Goal: Browse casually

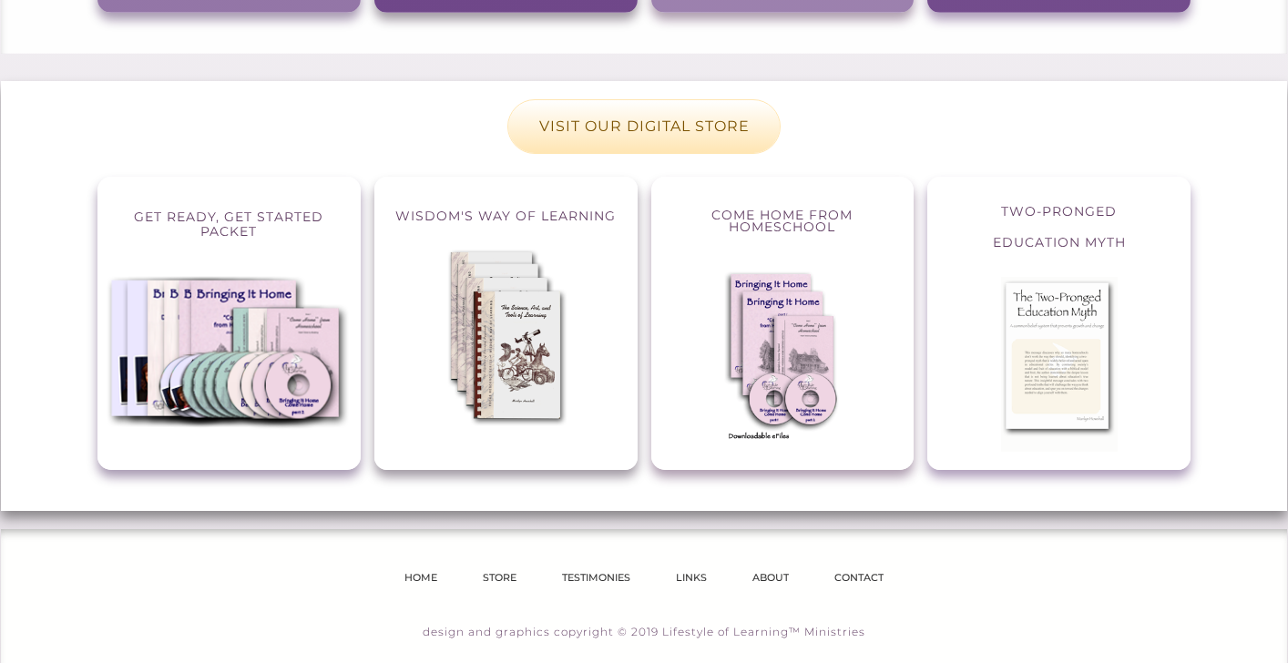
scroll to position [1743, 0]
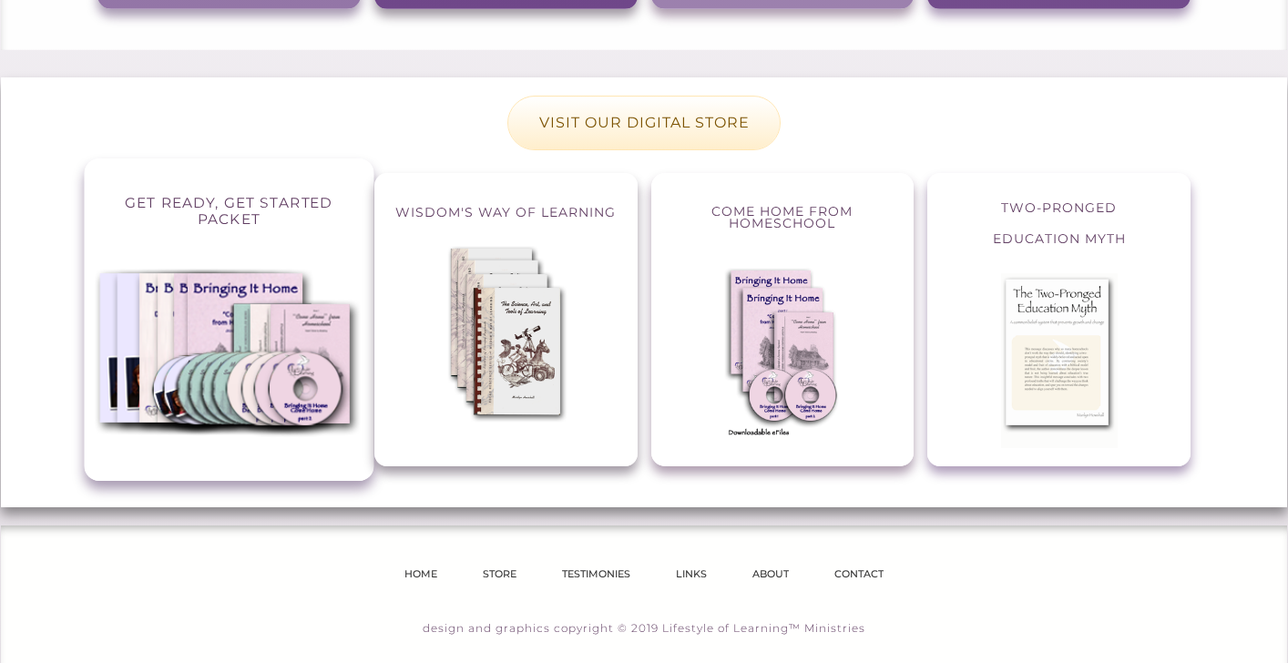
click at [197, 181] on p "Get Ready, Get Started packet" at bounding box center [229, 211] width 247 height 64
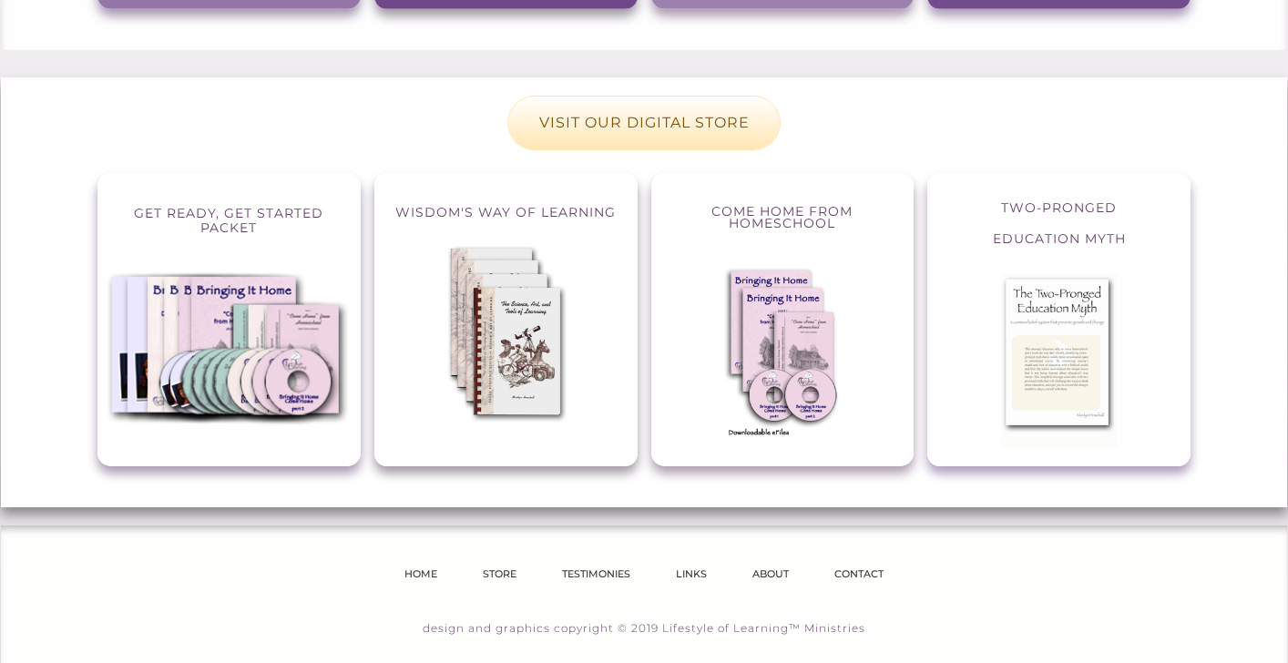
click at [603, 97] on p "VISIT OUR DIGITAL STORE" at bounding box center [643, 123] width 271 height 53
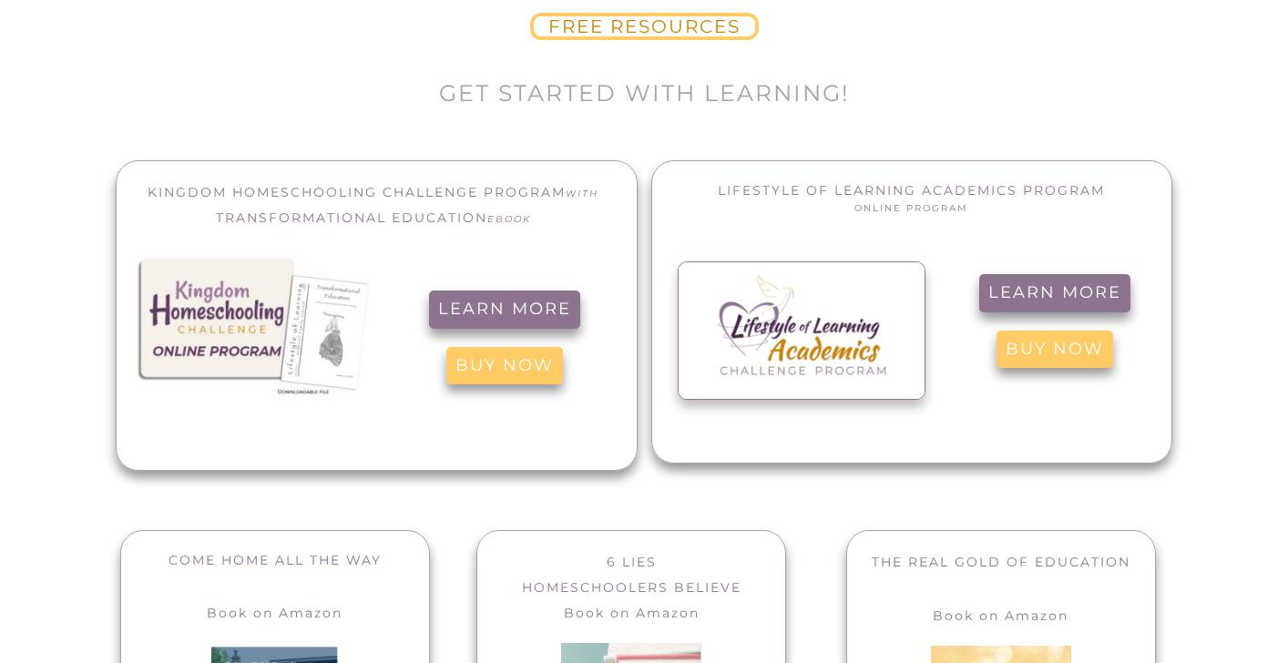
scroll to position [262, 0]
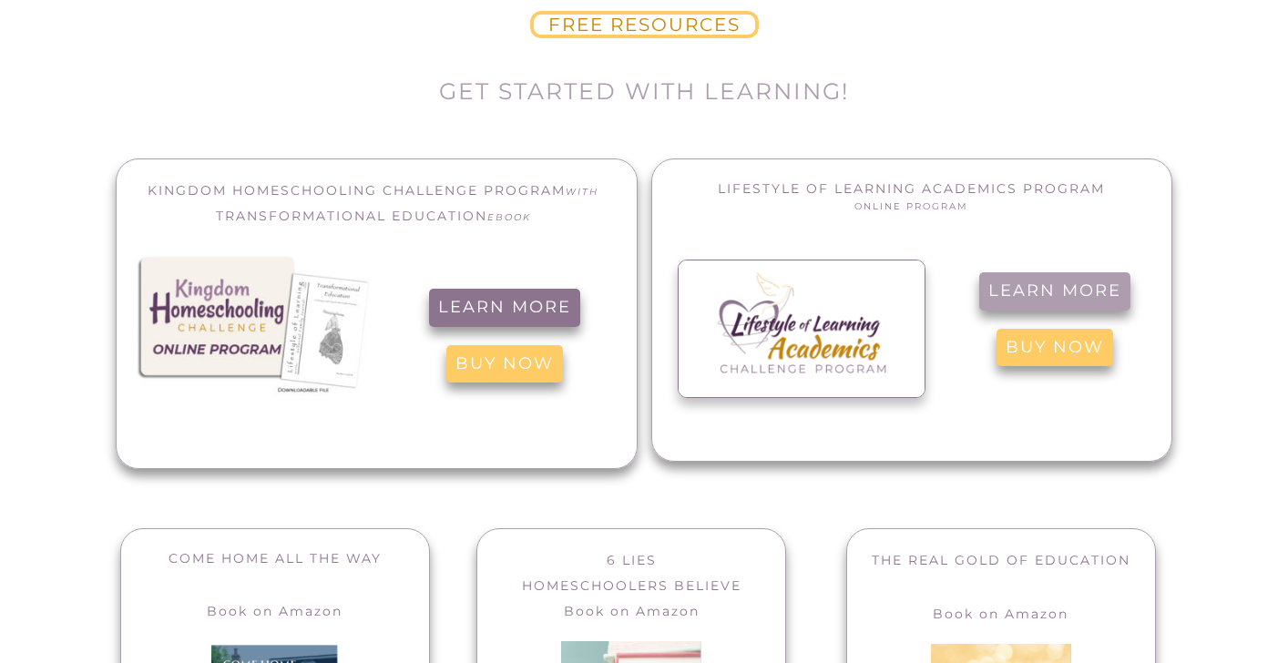
click at [1025, 292] on span "Learn more" at bounding box center [1054, 291] width 133 height 20
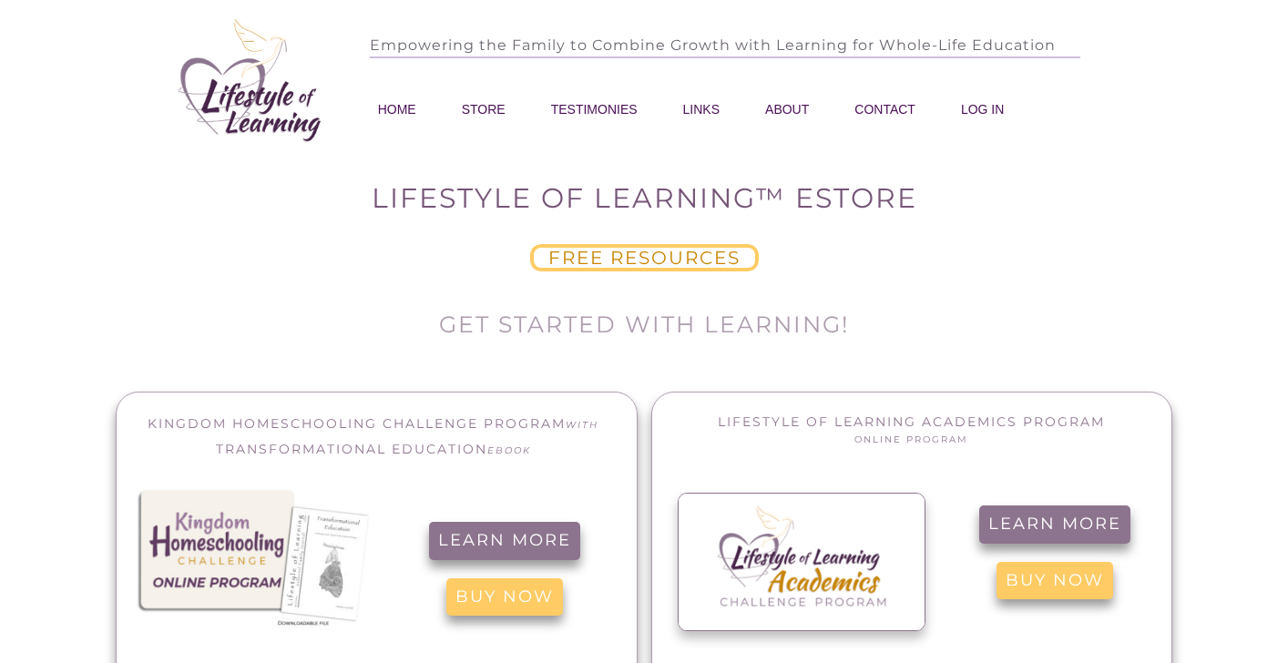
scroll to position [25, 0]
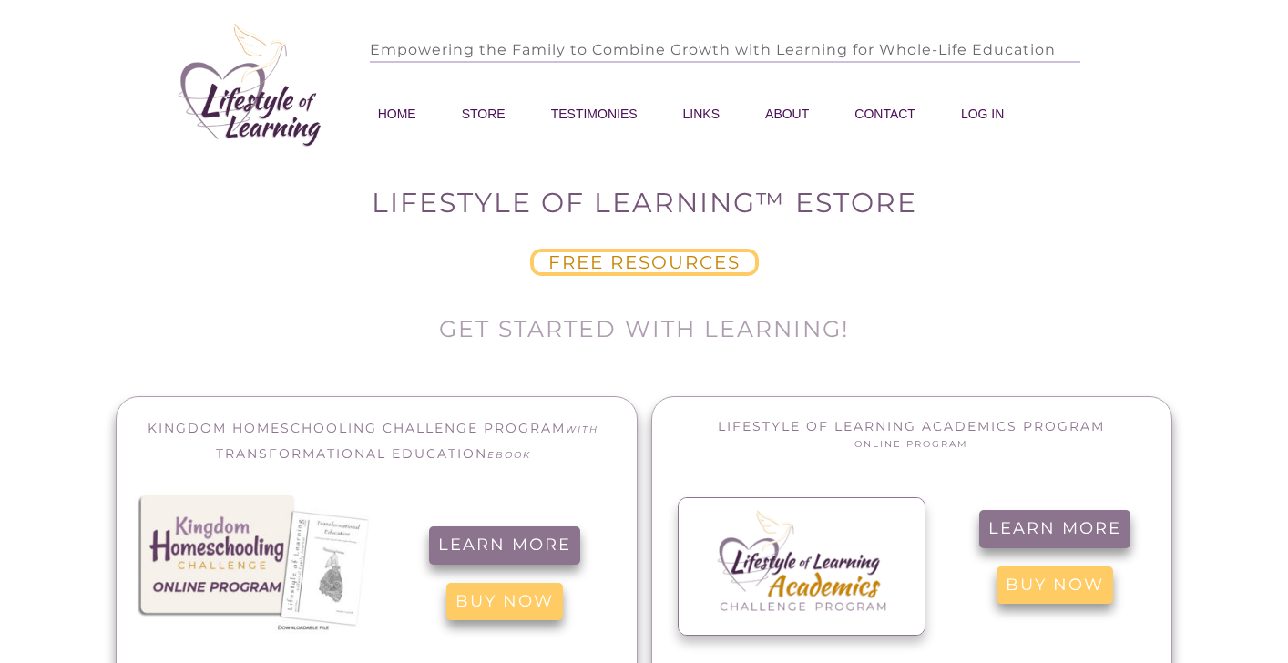
click at [489, 119] on span "STORE" at bounding box center [484, 113] width 44 height 25
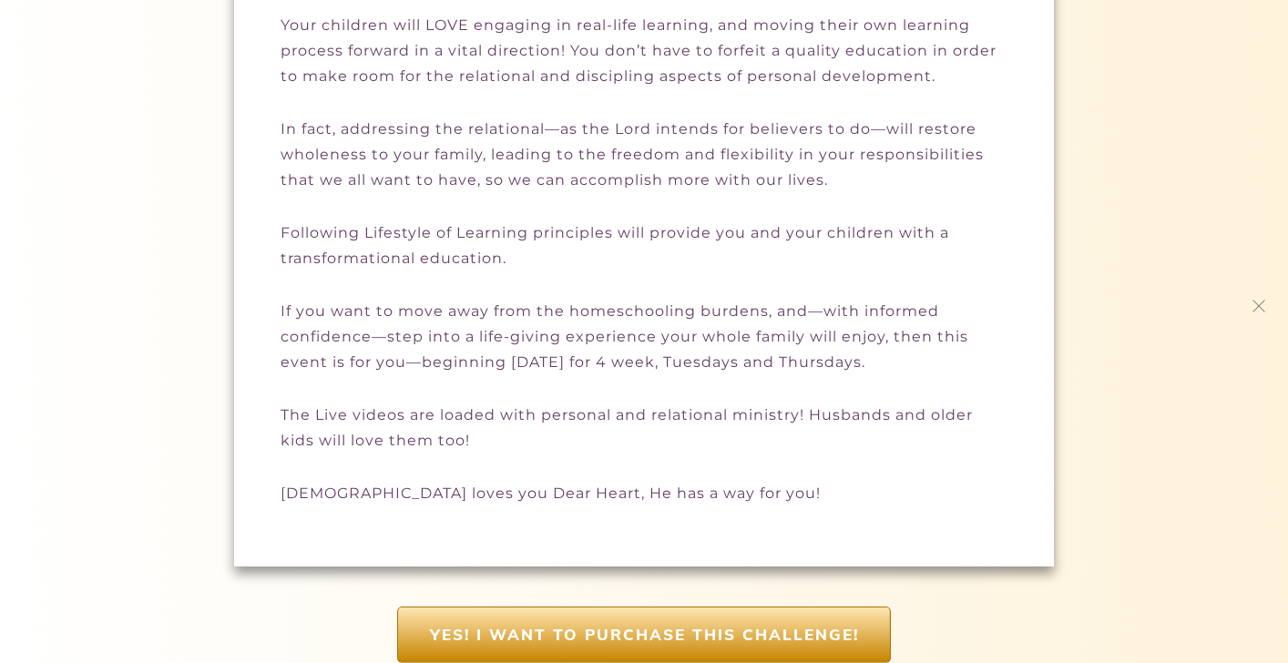
scroll to position [4036, 0]
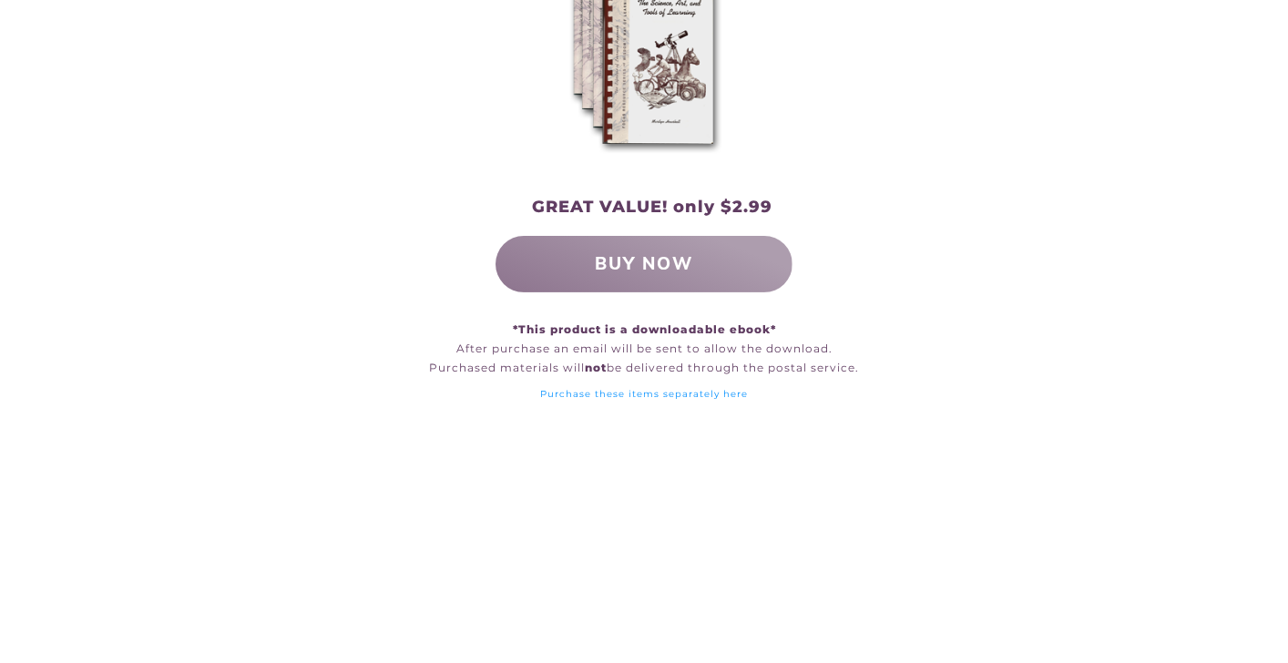
scroll to position [1231, 0]
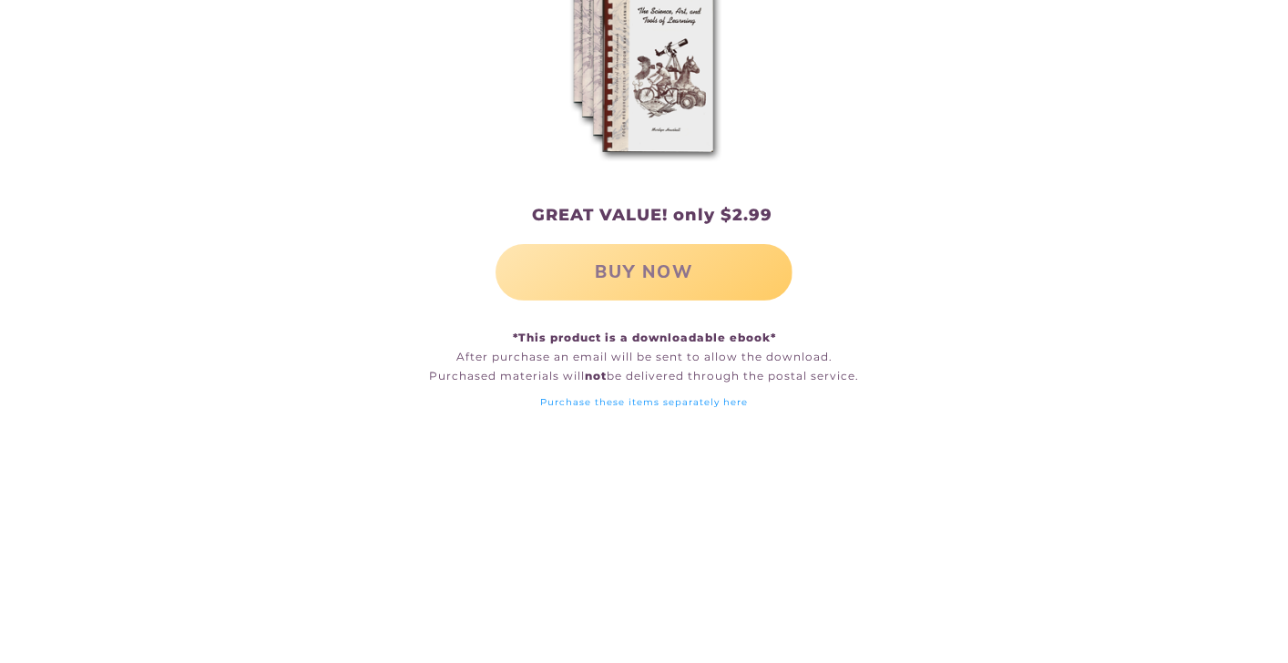
click at [610, 253] on span "BUY NOW" at bounding box center [644, 272] width 278 height 38
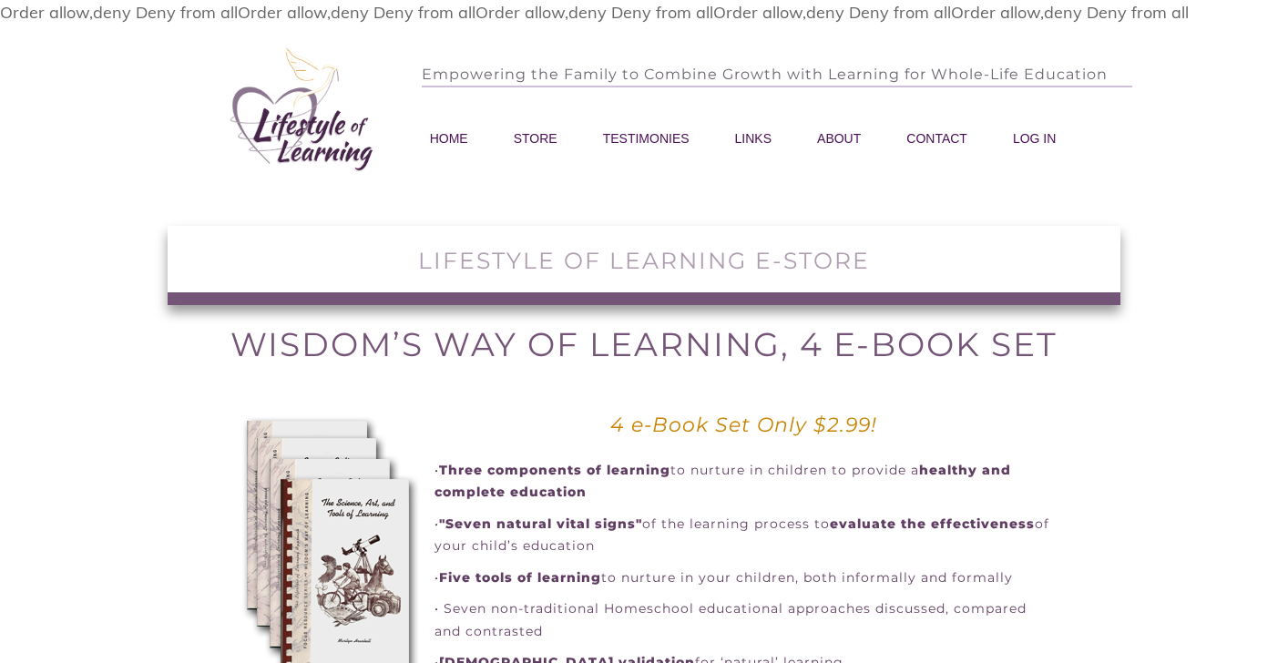
scroll to position [0, 0]
click at [444, 136] on span "HOME" at bounding box center [449, 138] width 38 height 25
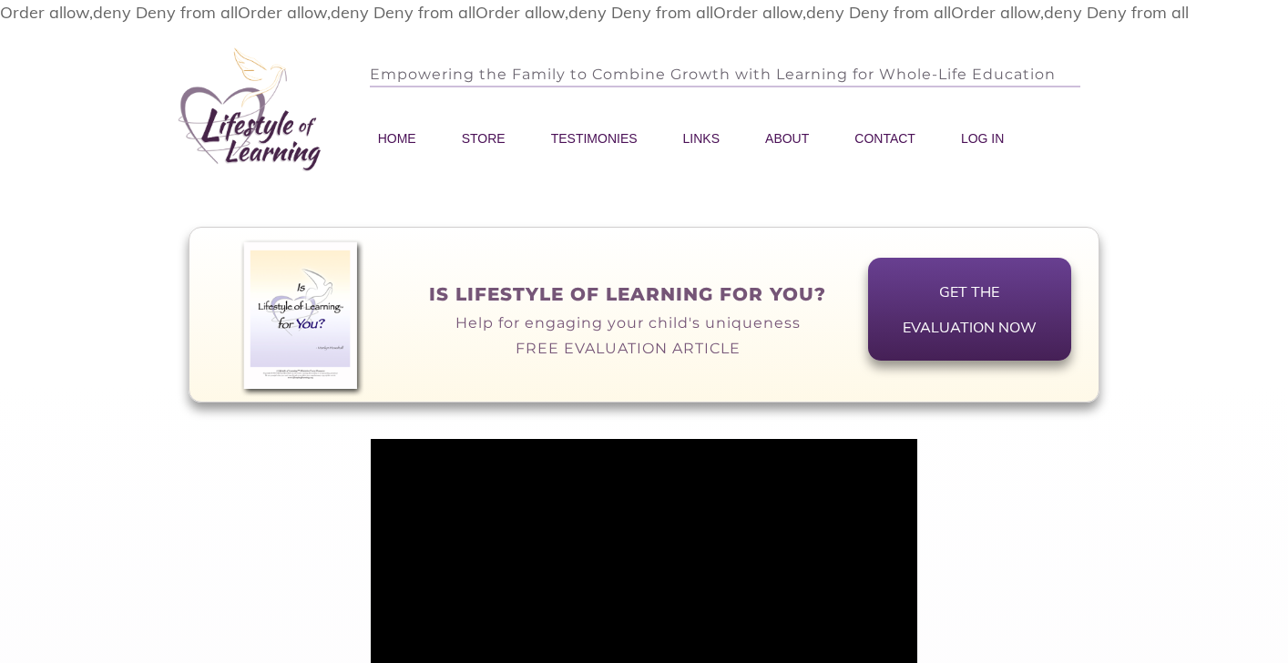
click at [494, 136] on span "STORE" at bounding box center [484, 138] width 44 height 25
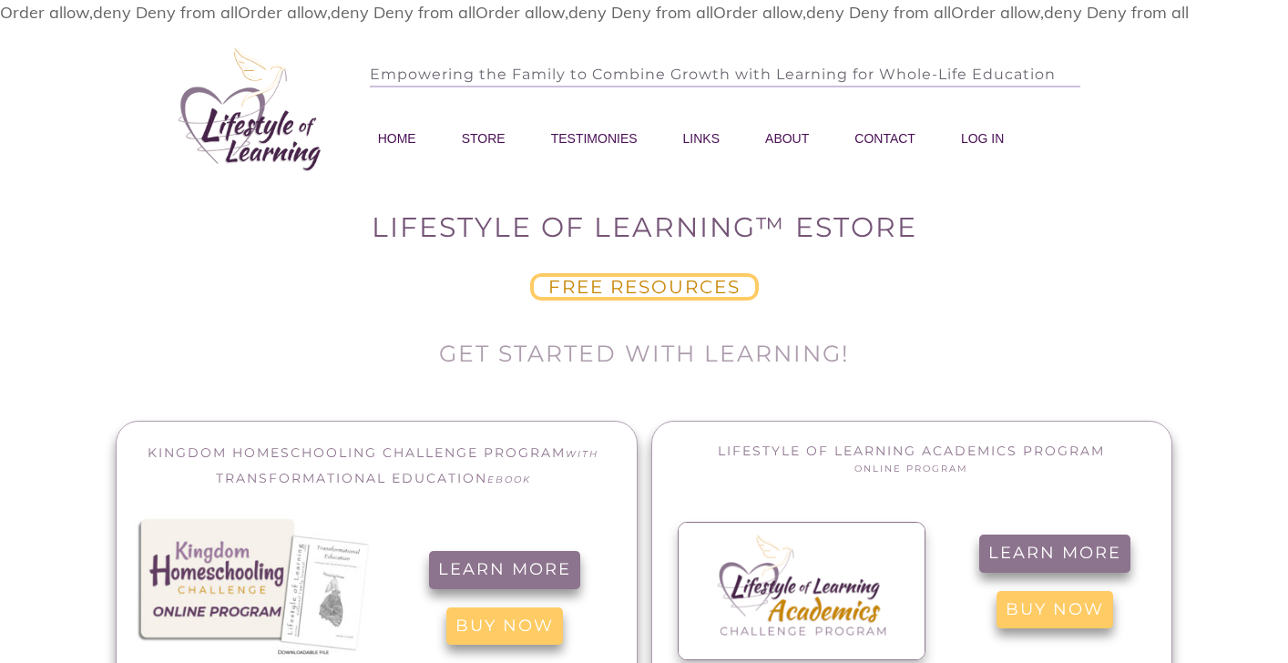
click at [586, 140] on span "TESTIMONIES" at bounding box center [594, 138] width 87 height 25
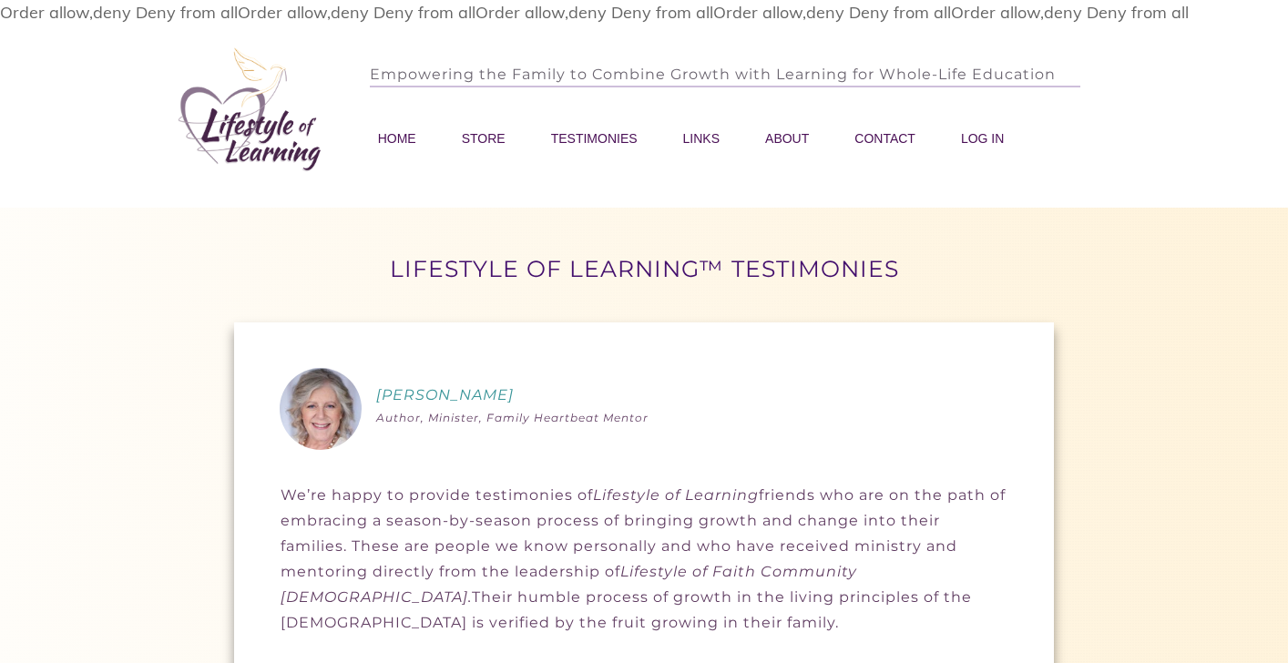
click at [892, 138] on span "CONTACT" at bounding box center [884, 138] width 61 height 25
click at [706, 141] on span "LINKS" at bounding box center [701, 138] width 36 height 25
click at [791, 141] on span "ABOUT" at bounding box center [787, 138] width 44 height 25
